Goal: Task Accomplishment & Management: Complete application form

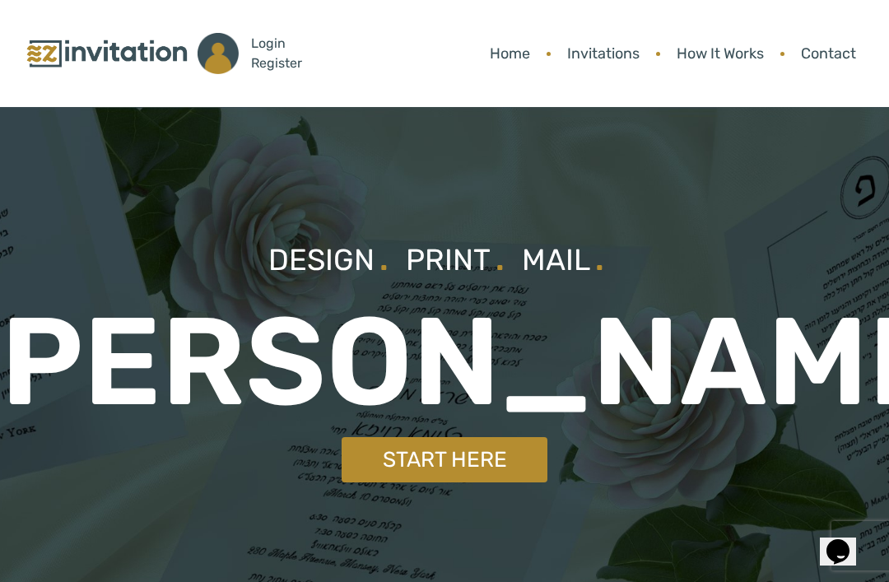
click at [444, 448] on link "Start Here" at bounding box center [445, 459] width 206 height 45
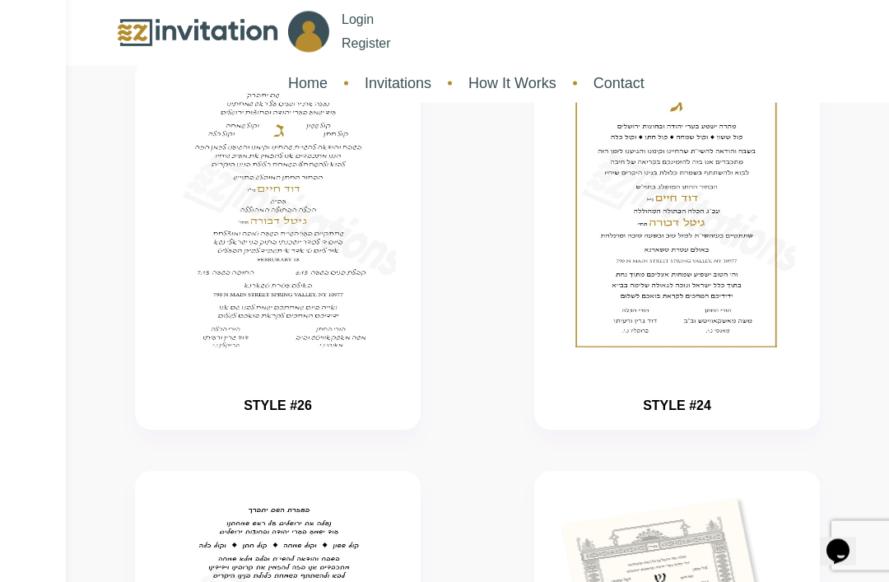
scroll to position [126, 0]
click at [616, 320] on img "button" at bounding box center [677, 223] width 236 height 274
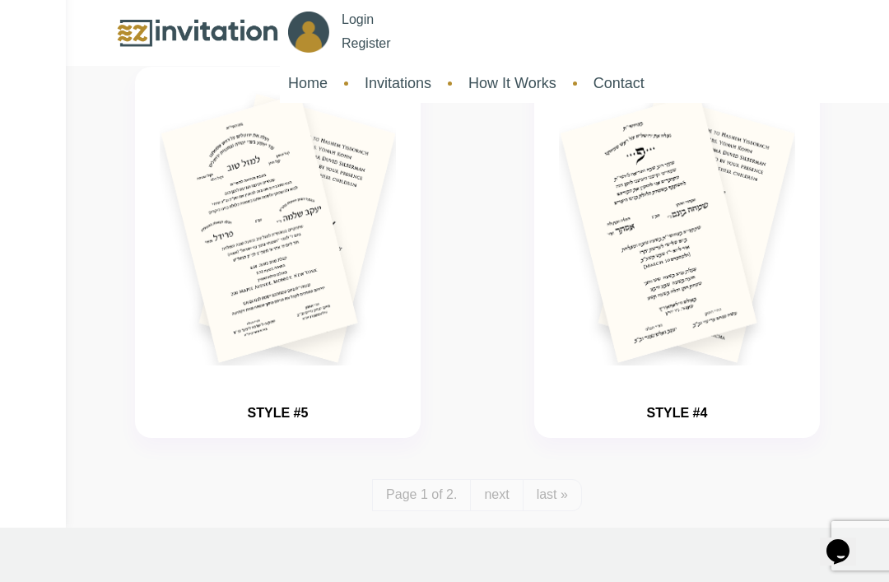
scroll to position [3823, 0]
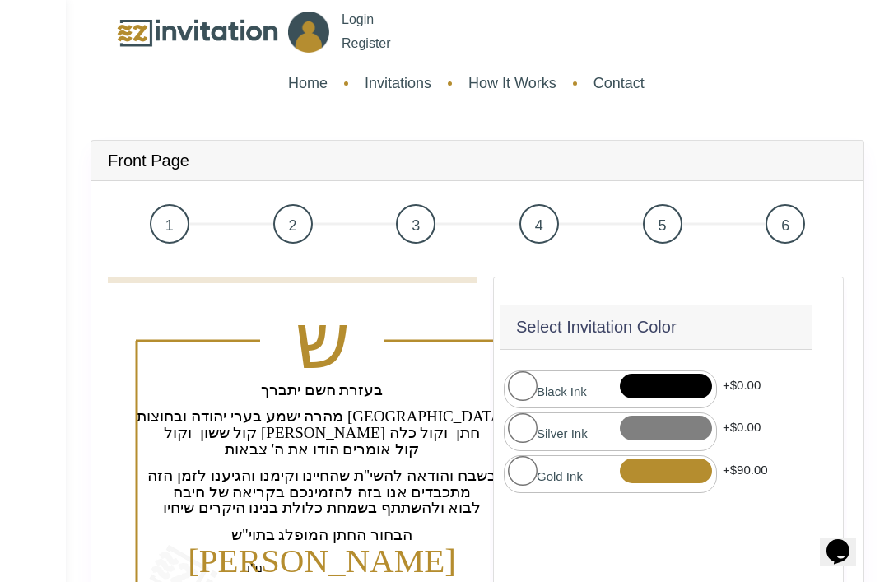
click at [289, 240] on span "2" at bounding box center [293, 224] width 40 height 40
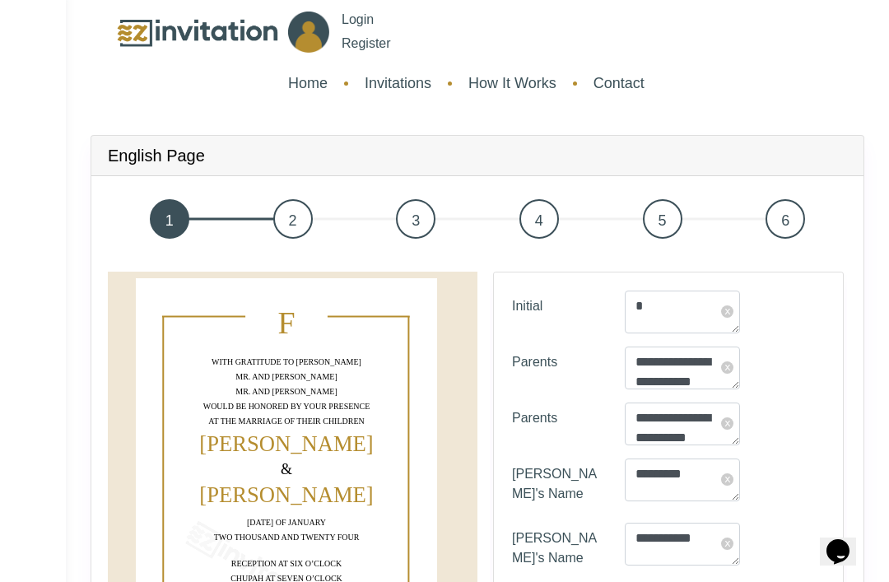
scroll to position [38, 0]
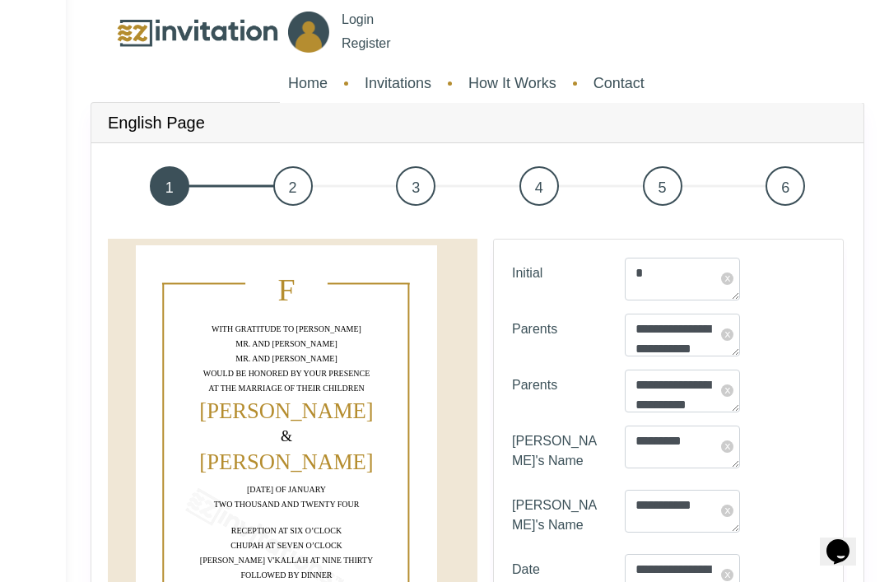
click at [184, 184] on span "1" at bounding box center [170, 186] width 40 height 40
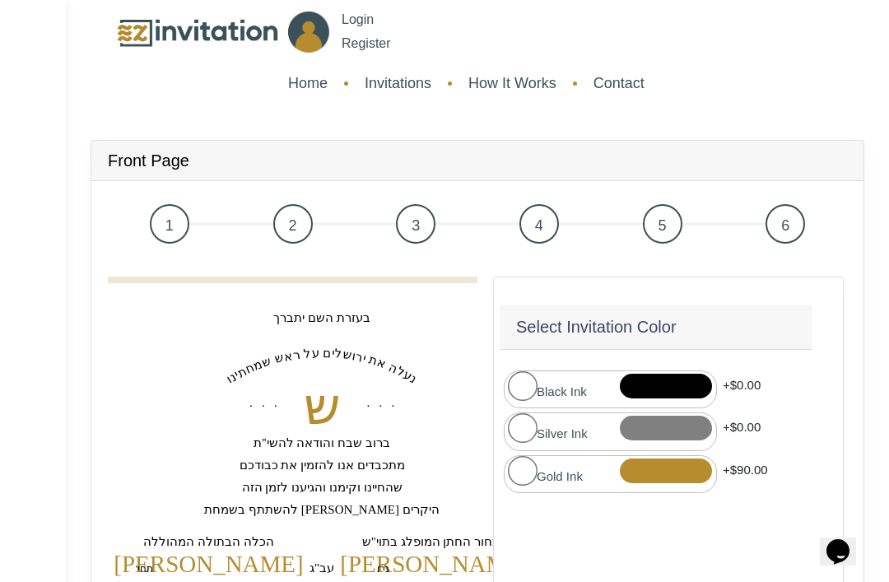
click at [420, 230] on span "3" at bounding box center [416, 224] width 40 height 40
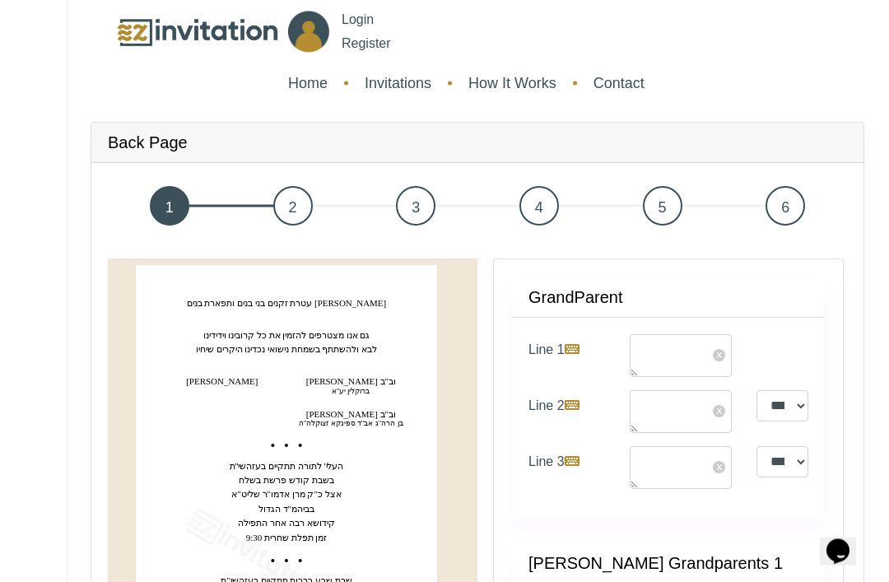
click at [422, 142] on div "Back Page" at bounding box center [477, 143] width 772 height 40
click at [416, 219] on span "3" at bounding box center [416, 207] width 40 height 40
click at [285, 212] on span "2" at bounding box center [293, 207] width 40 height 40
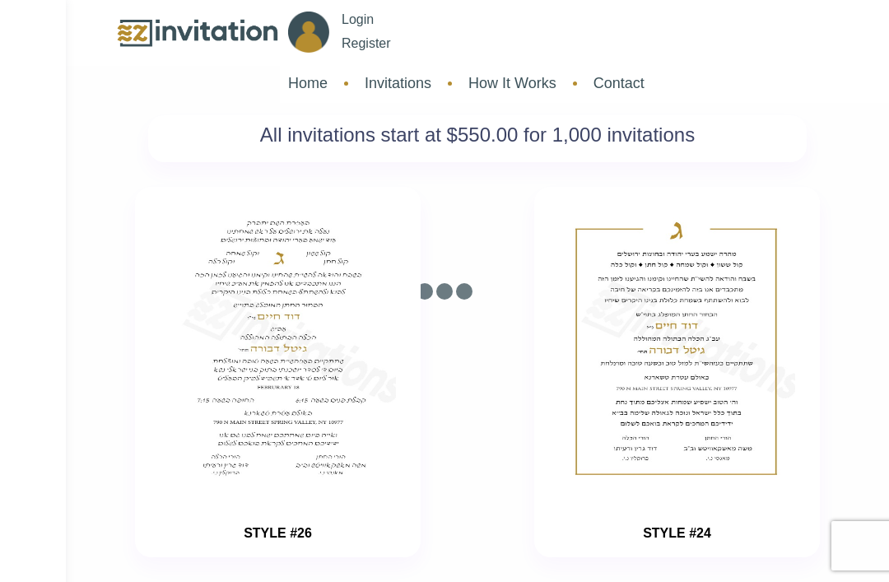
click at [418, 214] on div "STYLE #26" at bounding box center [278, 372] width 286 height 370
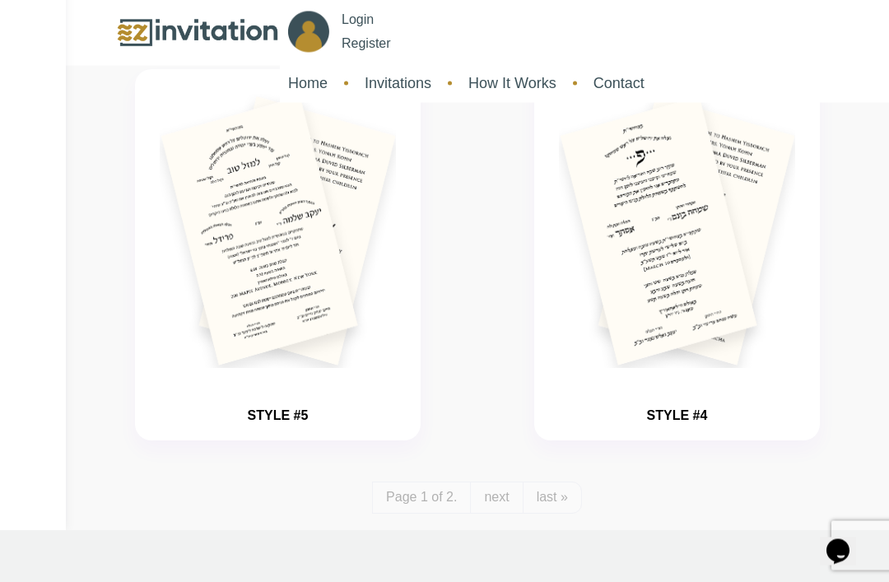
scroll to position [3817, 0]
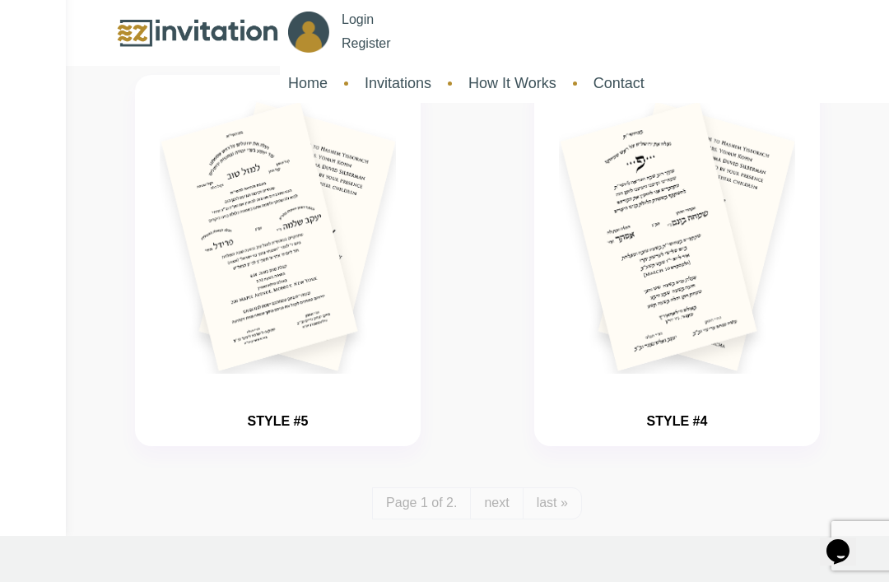
click at [658, 291] on img "button" at bounding box center [677, 237] width 236 height 274
click at [607, 398] on div "STYLE #4" at bounding box center [677, 264] width 236 height 329
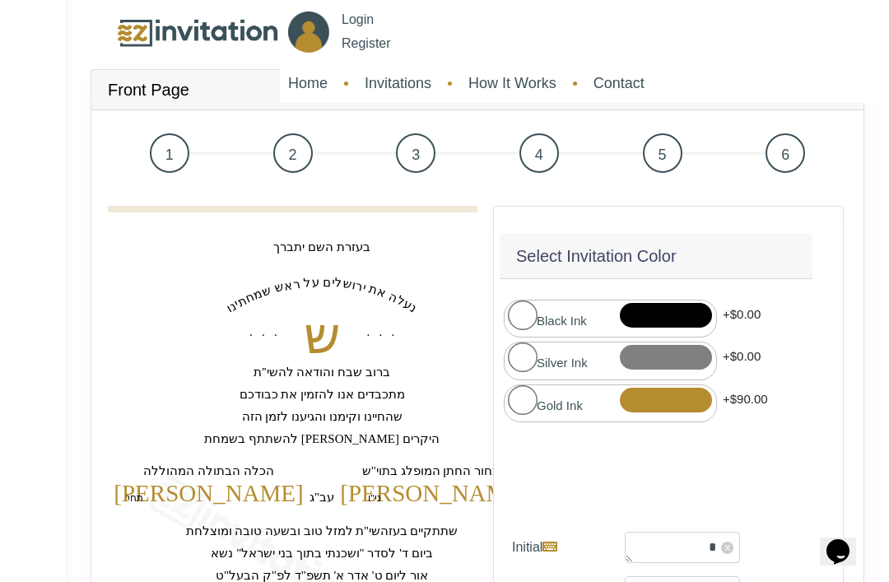
click at [294, 162] on span "2" at bounding box center [293, 153] width 40 height 40
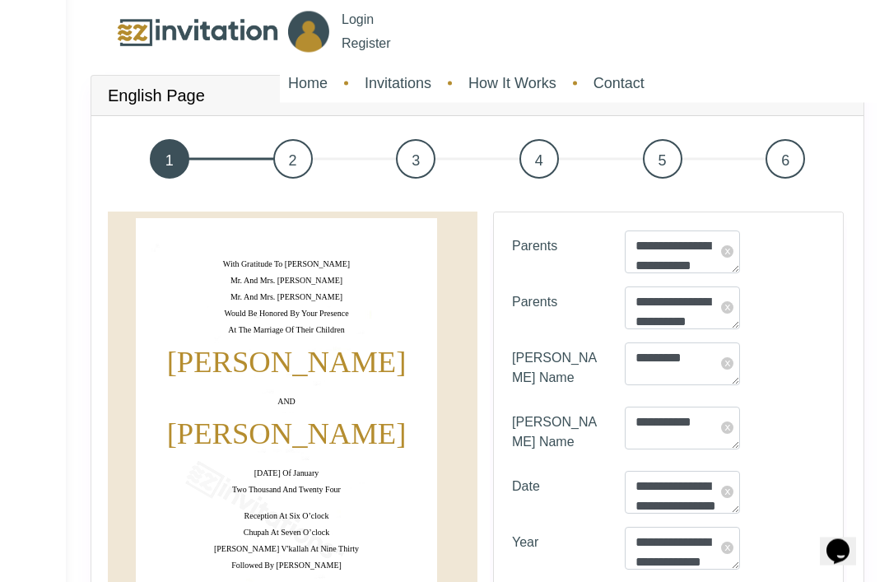
click at [169, 162] on span "1" at bounding box center [170, 160] width 40 height 40
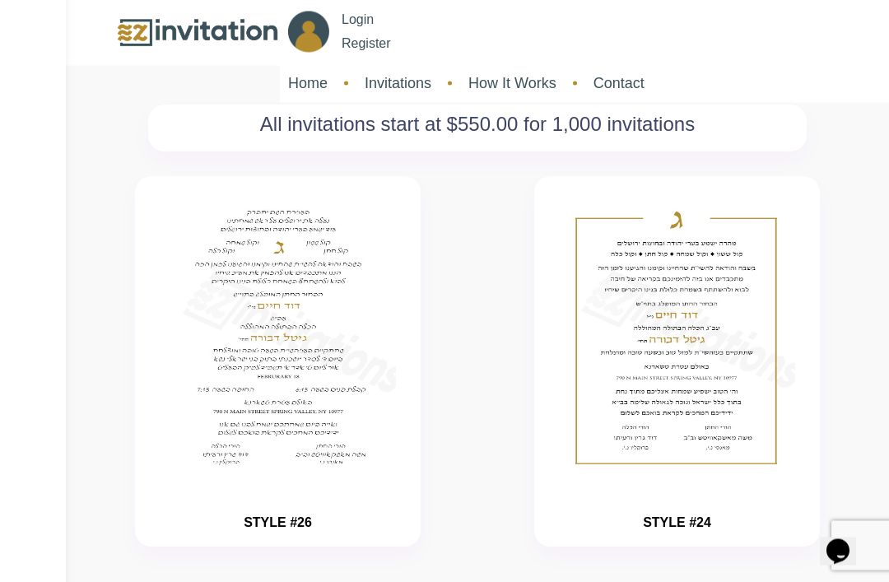
scroll to position [12, 0]
click at [864, 273] on div "STYLE #24" at bounding box center [676, 381] width 399 height 412
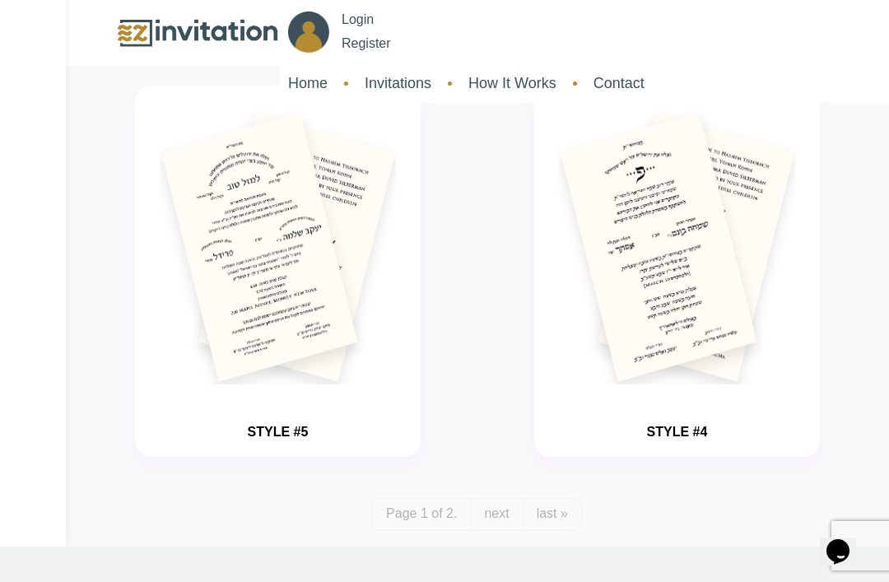
scroll to position [3805, 0]
